Goal: Task Accomplishment & Management: Understand process/instructions

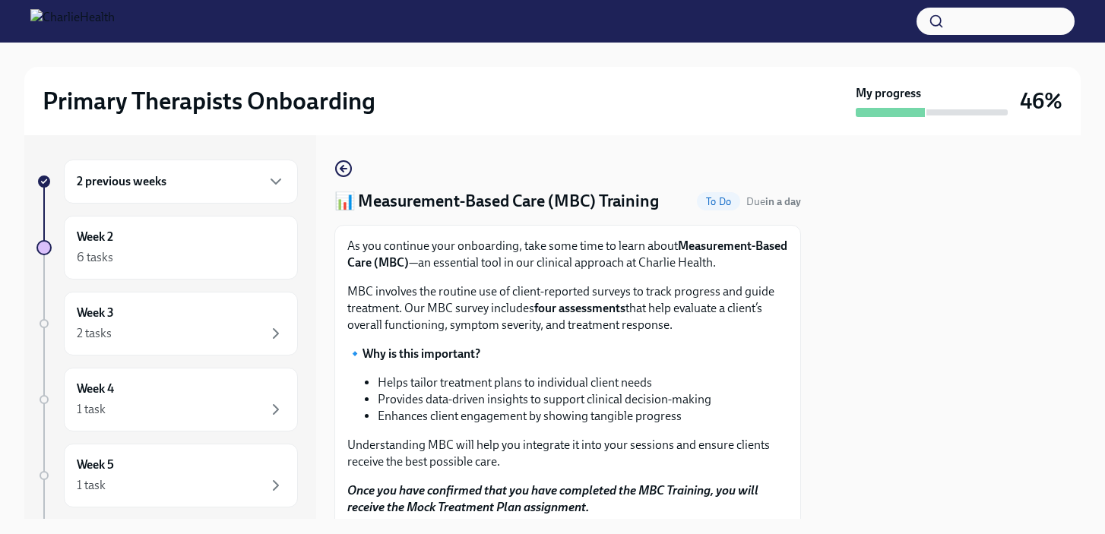
scroll to position [237, 0]
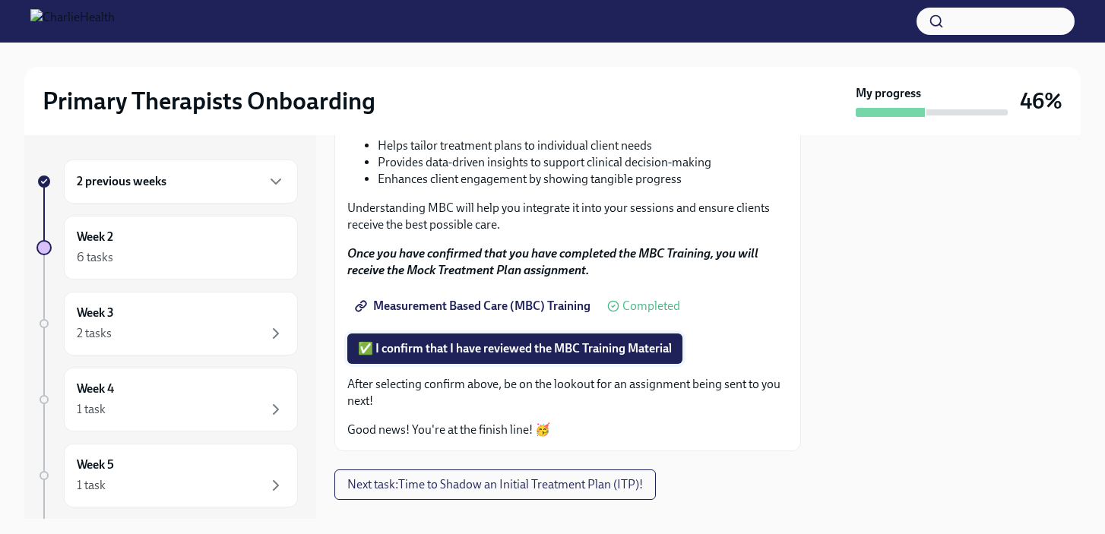
click at [471, 353] on span "✅ I confirm that I have reviewed the MBC Training Material" at bounding box center [515, 348] width 314 height 15
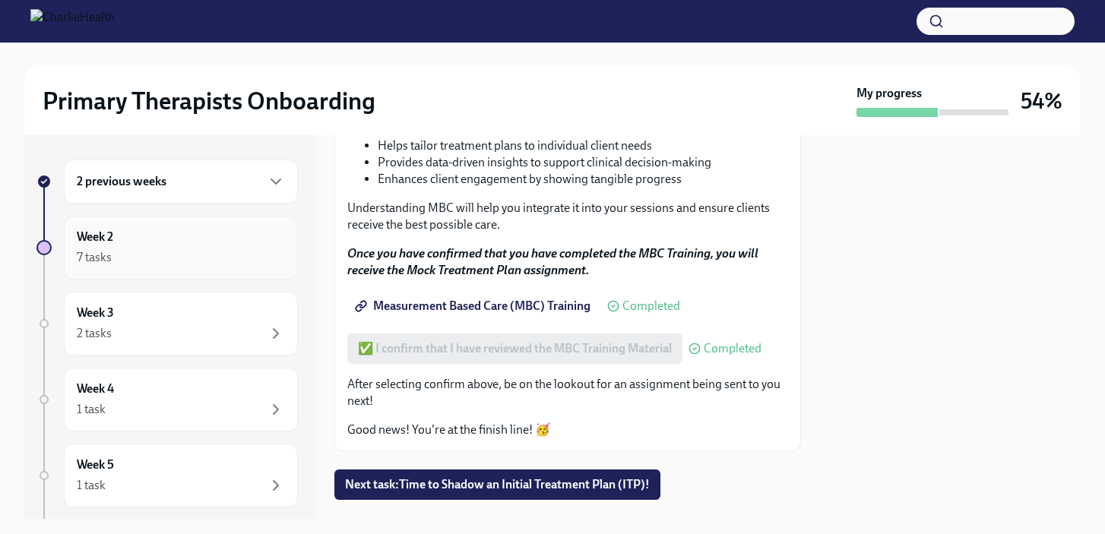
click at [203, 270] on div "Week 2 7 tasks" at bounding box center [181, 248] width 234 height 64
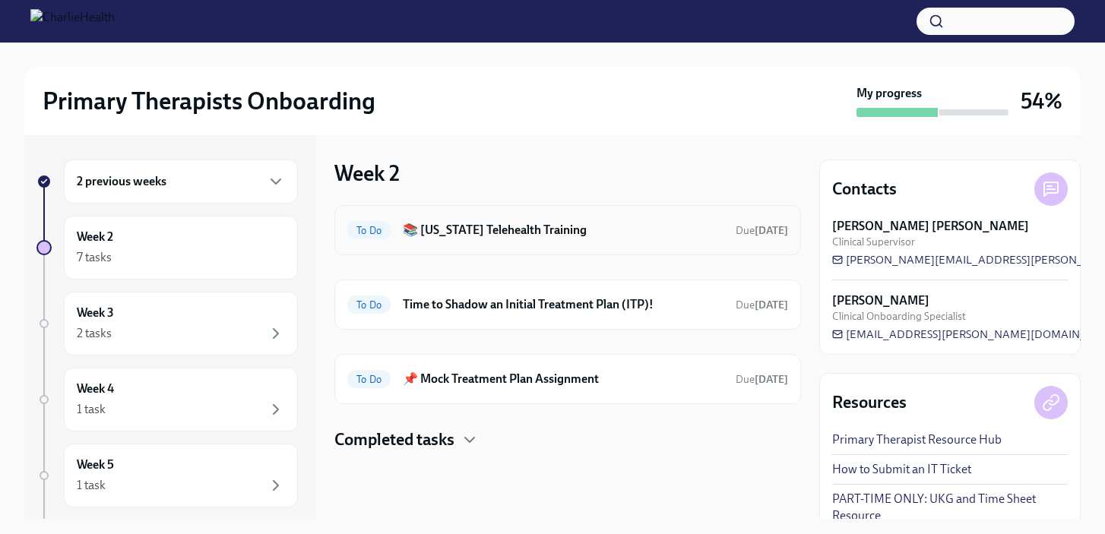
click at [555, 235] on h6 "📚 [US_STATE] Telehealth Training" at bounding box center [563, 230] width 321 height 17
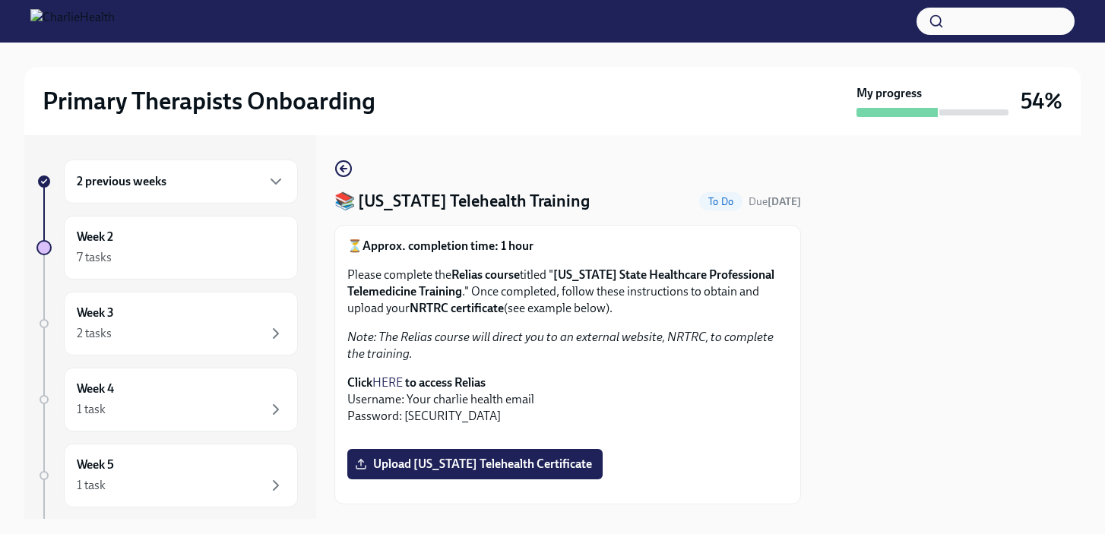
scroll to position [5, 0]
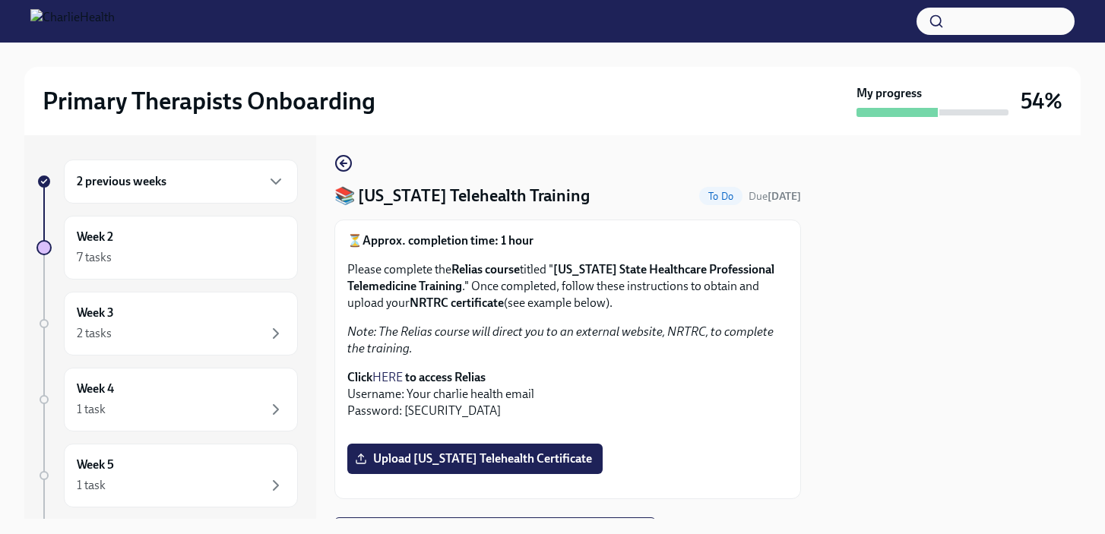
click at [394, 376] on link "HERE" at bounding box center [387, 377] width 30 height 14
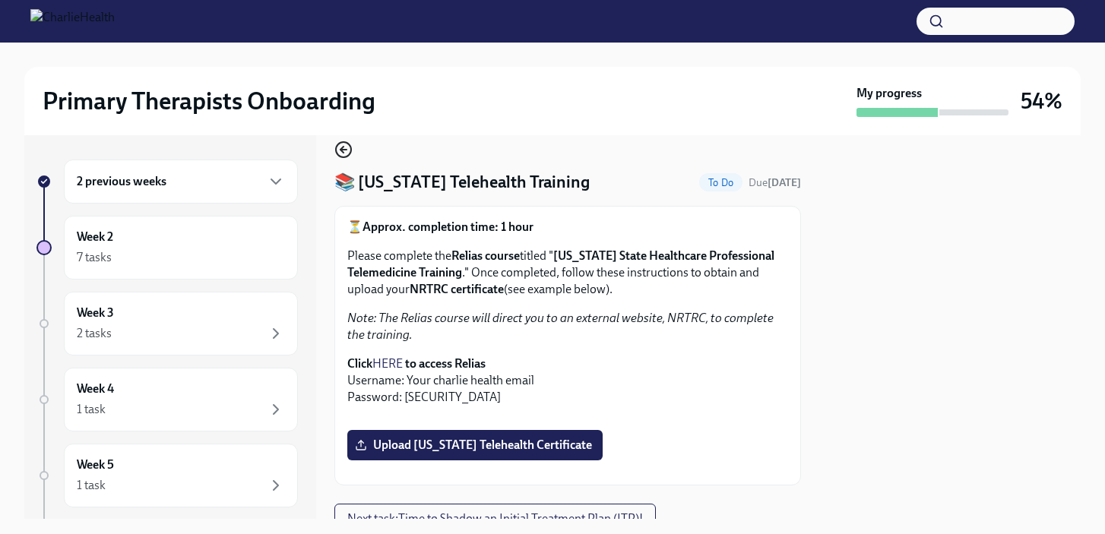
click at [349, 150] on icon "button" at bounding box center [343, 150] width 18 height 18
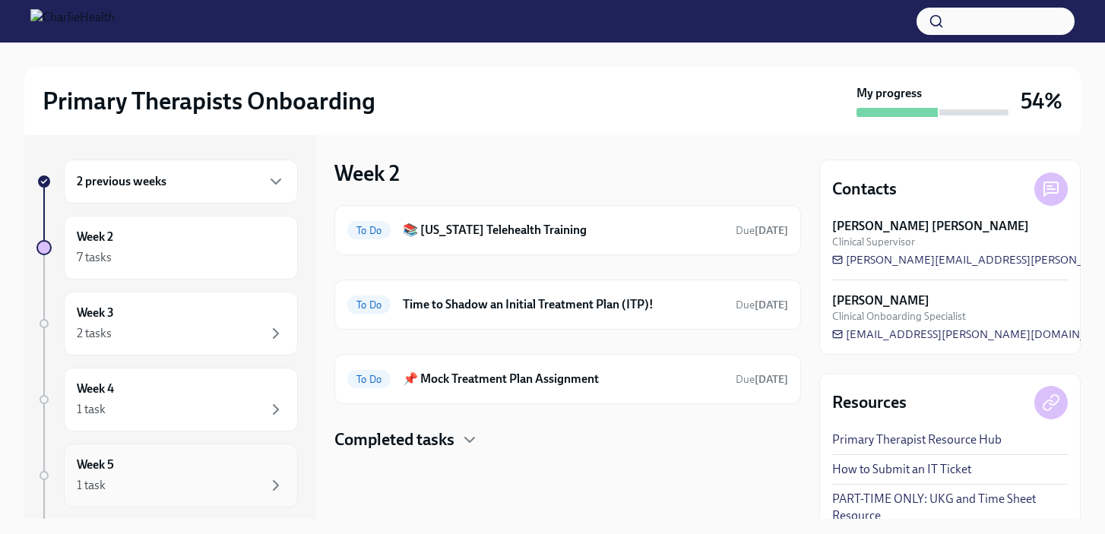
click at [134, 473] on div "Week 5 1 task" at bounding box center [181, 476] width 208 height 38
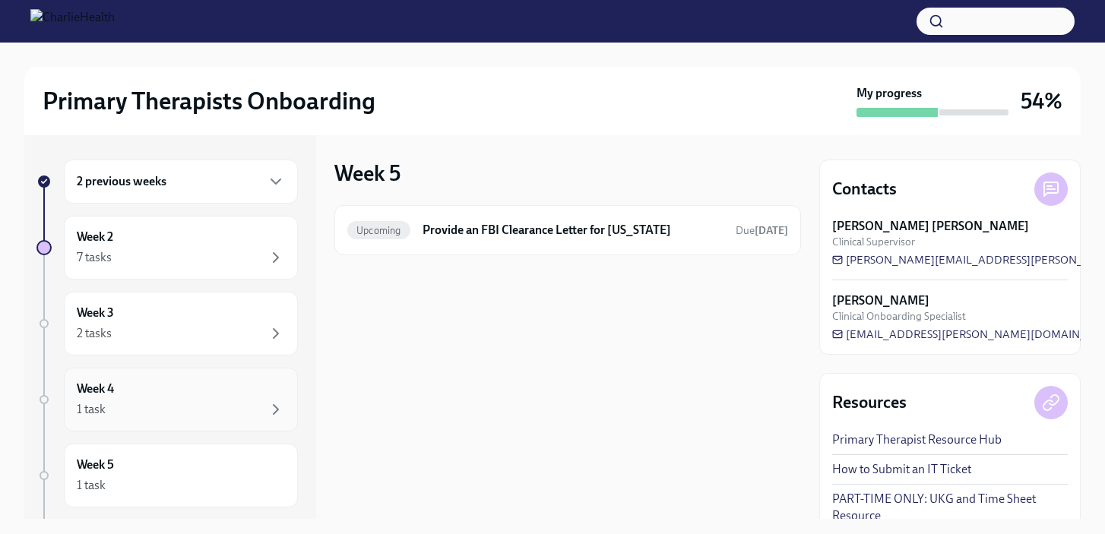
click at [179, 399] on div "Week 4 1 task" at bounding box center [181, 400] width 208 height 38
click at [194, 330] on div "2 tasks" at bounding box center [181, 333] width 208 height 18
click at [207, 256] on div "7 tasks" at bounding box center [181, 257] width 208 height 18
